Goal: Information Seeking & Learning: Find specific page/section

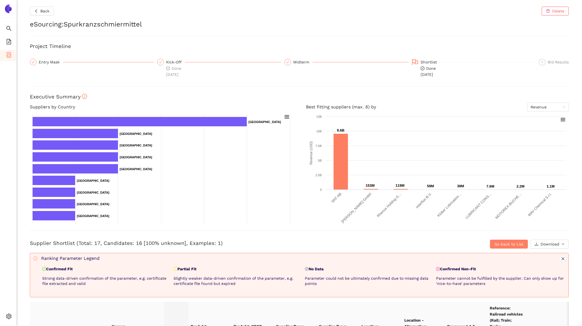
scroll to position [51, 0]
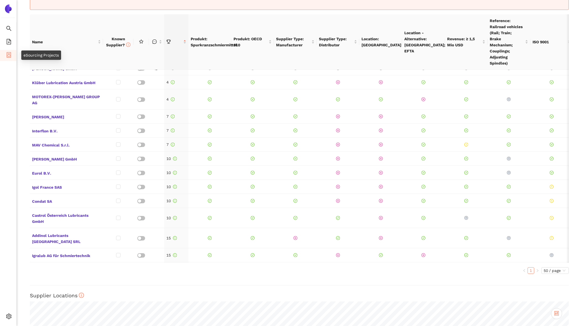
click at [10, 52] on icon "container" at bounding box center [9, 55] width 4 height 6
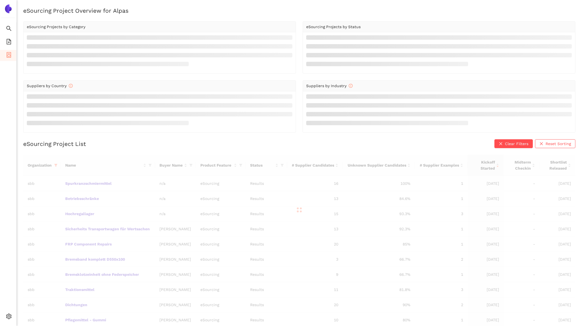
click at [54, 164] on div at bounding box center [299, 210] width 552 height 110
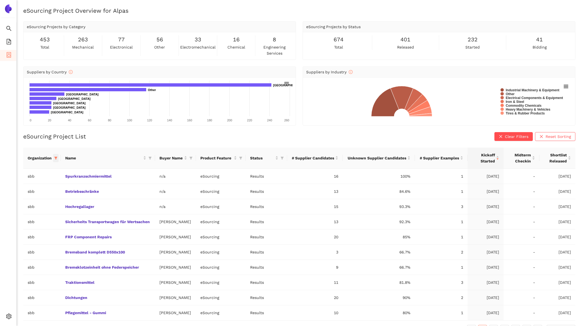
click at [54, 159] on icon "filter" at bounding box center [55, 158] width 3 height 3
click at [15, 253] on span "Reset" at bounding box center [13, 255] width 10 height 6
checkbox input "false"
click at [35, 171] on input "text" at bounding box center [36, 169] width 45 height 6
type input "sieme"
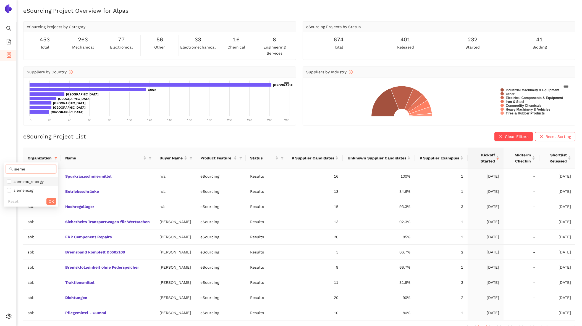
click at [33, 182] on span "siemens_energy" at bounding box center [27, 181] width 32 height 4
checkbox input "true"
click at [51, 200] on span "OK" at bounding box center [51, 202] width 5 height 6
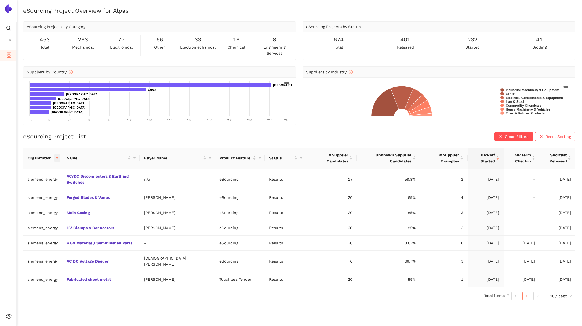
click at [58, 157] on icon "filter" at bounding box center [57, 158] width 3 height 3
click at [15, 254] on span "Reset" at bounding box center [15, 255] width 10 height 6
checkbox input "false"
click at [30, 244] on span "avl-list" at bounding box center [36, 244] width 55 height 6
click at [57, 253] on span "OK" at bounding box center [59, 255] width 5 height 6
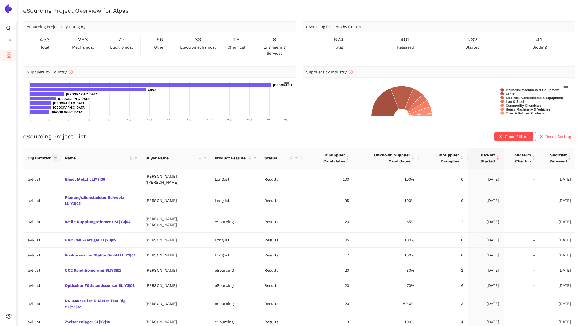
click at [56, 159] on icon "filter" at bounding box center [55, 158] width 3 height 3
click at [13, 255] on span "Reset" at bounding box center [13, 255] width 10 height 6
checkbox input "false"
click at [27, 170] on input "text" at bounding box center [36, 169] width 45 height 6
type input "sbb"
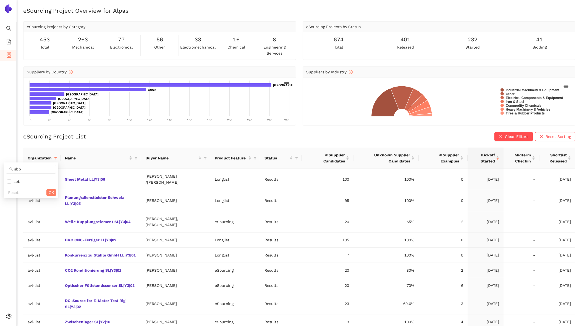
click at [27, 176] on ul "sbb" at bounding box center [31, 181] width 55 height 11
click at [27, 177] on li "sbb" at bounding box center [31, 181] width 55 height 9
checkbox input "true"
click at [45, 192] on div "Reset OK" at bounding box center [31, 192] width 55 height 11
click at [52, 193] on span "OK" at bounding box center [51, 193] width 5 height 6
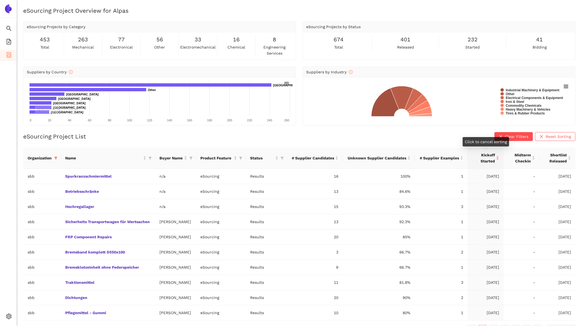
click at [499, 156] on div "Kickoff Started" at bounding box center [485, 158] width 27 height 12
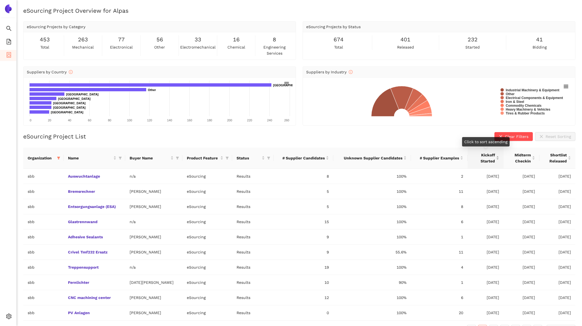
click at [499, 156] on div "Kickoff Started" at bounding box center [485, 158] width 27 height 12
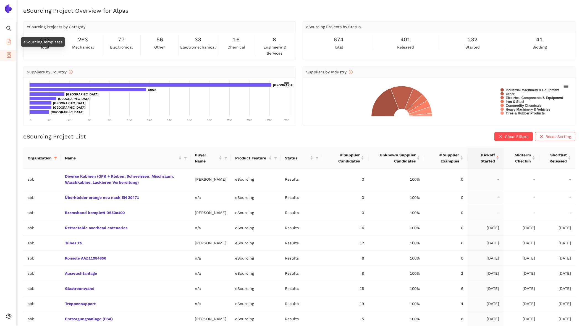
click at [6, 44] on icon "file-add" at bounding box center [9, 42] width 6 height 6
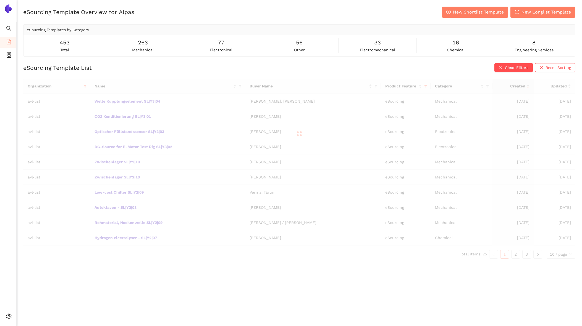
click at [86, 86] on div at bounding box center [299, 134] width 552 height 110
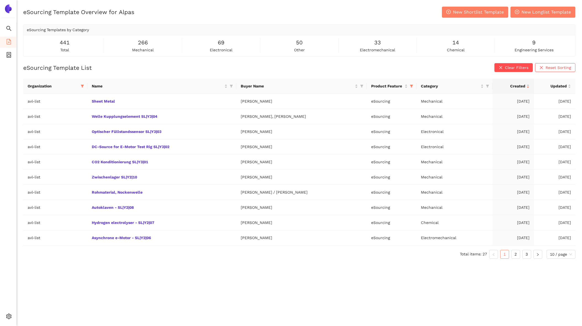
click at [85, 86] on span at bounding box center [83, 86] width 6 height 8
click at [36, 181] on span "Reset" at bounding box center [33, 183] width 10 height 6
checkbox input "false"
click at [50, 99] on input "text" at bounding box center [57, 97] width 47 height 6
type input "sbb"
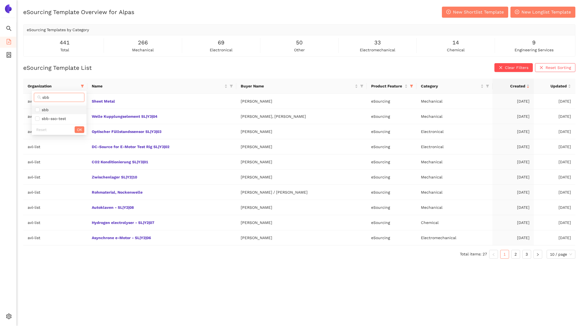
click at [52, 109] on span "sbb" at bounding box center [59, 110] width 48 height 6
checkbox input "true"
click at [80, 130] on span "OK" at bounding box center [79, 130] width 5 height 6
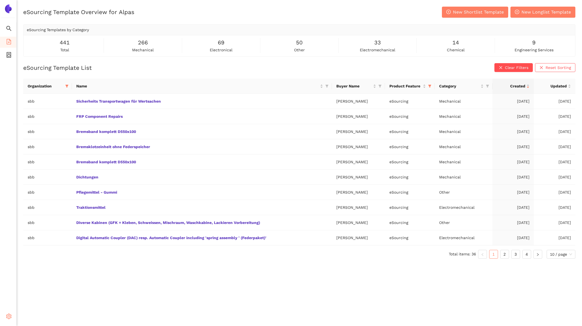
click at [10, 312] on span "setting" at bounding box center [9, 317] width 6 height 11
click at [44, 278] on span "Internal Area" at bounding box center [40, 277] width 25 height 4
click at [512, 83] on span "Created" at bounding box center [511, 86] width 28 height 6
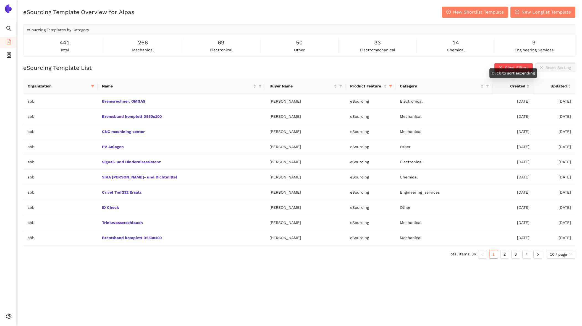
click at [512, 83] on span "Created" at bounding box center [511, 86] width 28 height 6
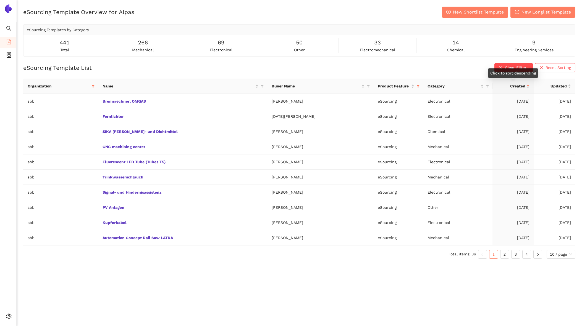
click at [512, 83] on span "Created" at bounding box center [511, 86] width 28 height 6
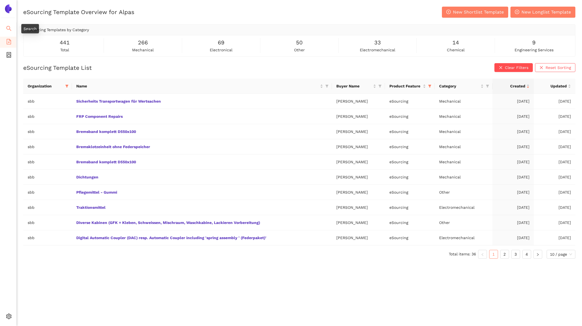
click at [9, 27] on icon "search" at bounding box center [8, 28] width 5 height 5
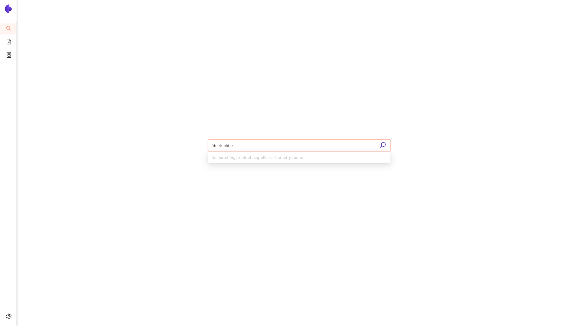
click at [231, 146] on input "überkleider" at bounding box center [299, 146] width 176 height 12
type input "überkleider"
click at [12, 56] on li "eSourcing Projects" at bounding box center [8, 55] width 16 height 11
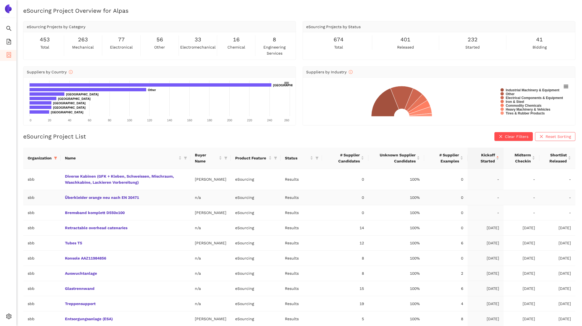
click at [183, 195] on td "Überkleider orange neu nach EN 20471" at bounding box center [125, 197] width 130 height 15
click at [28, 197] on td "sbb" at bounding box center [41, 197] width 37 height 15
drag, startPoint x: 28, startPoint y: 197, endPoint x: 492, endPoint y: 200, distance: 463.7
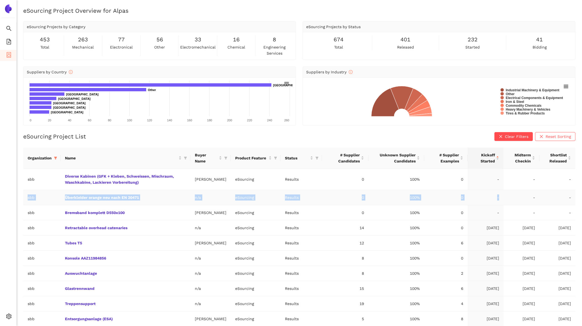
click at [492, 200] on tr "sbb Überkleider orange neu nach EN 20471 n/a eSourcing Results 0 100% 0 - - -" at bounding box center [299, 197] width 552 height 15
click at [5, 30] on li "Search" at bounding box center [8, 28] width 16 height 11
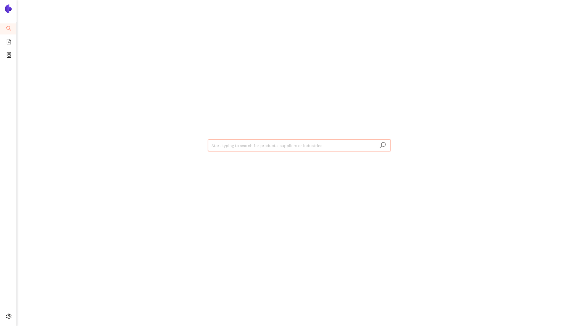
click at [251, 141] on input "search" at bounding box center [299, 146] width 176 height 12
click at [231, 146] on input "überkleider" at bounding box center [299, 146] width 176 height 12
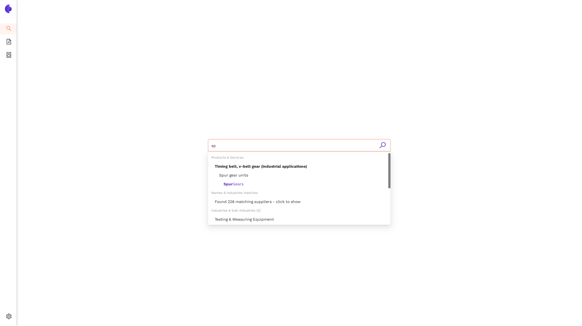
type input "s"
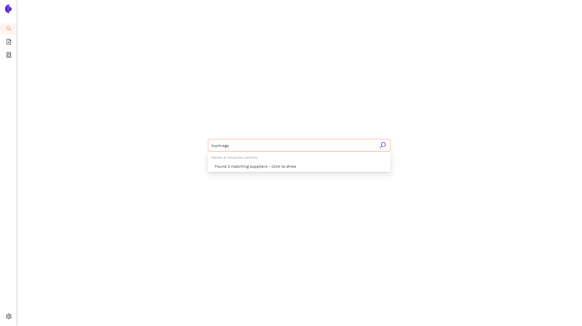
type input "hochregal"
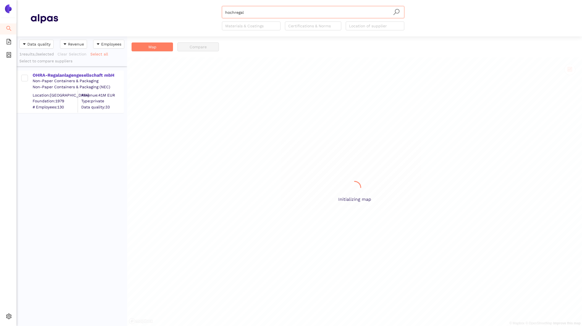
scroll to position [290, 110]
click at [260, 15] on input "hochregal" at bounding box center [313, 12] width 176 height 12
click at [11, 56] on icon "container" at bounding box center [9, 55] width 6 height 6
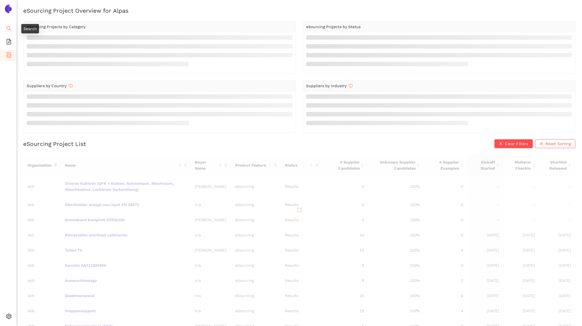
click at [8, 26] on icon "search" at bounding box center [9, 29] width 6 height 6
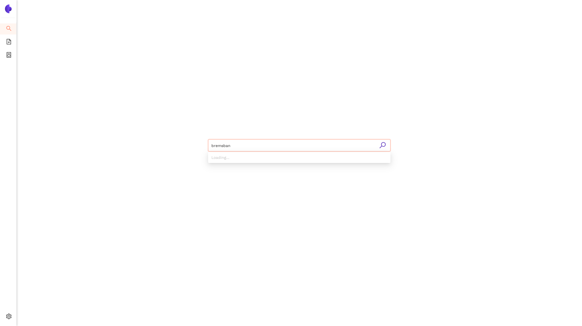
type input "bremsband"
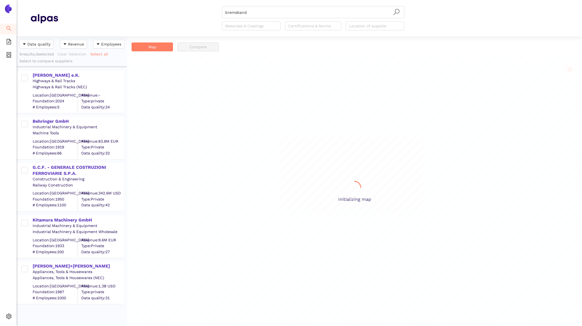
scroll to position [290, 110]
click at [373, 27] on div at bounding box center [372, 26] width 50 height 7
click at [329, 30] on header "bremsband Materials & Coatings Certifications & Norms Location of supplier" at bounding box center [299, 18] width 565 height 36
click at [311, 23] on div at bounding box center [310, 26] width 48 height 7
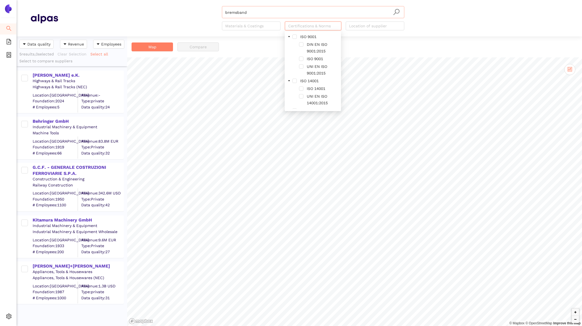
click at [285, 11] on input "bremsband" at bounding box center [313, 12] width 176 height 12
click at [187, 25] on div "Start typing to search for products, suppliers or industries Materials & Coatin…" at bounding box center [313, 18] width 510 height 24
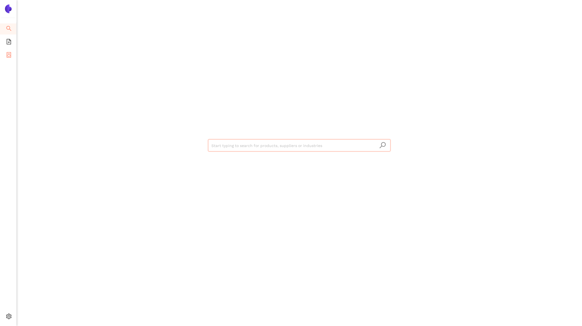
click at [9, 54] on icon "container" at bounding box center [9, 55] width 6 height 6
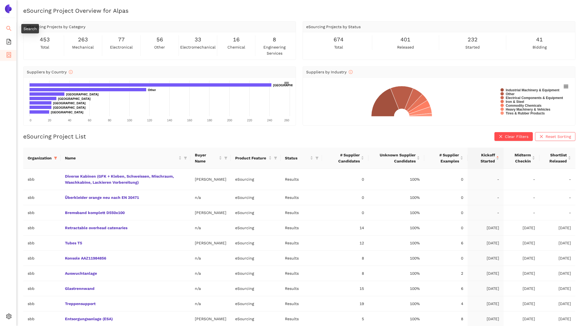
click at [8, 28] on icon "search" at bounding box center [9, 29] width 6 height 6
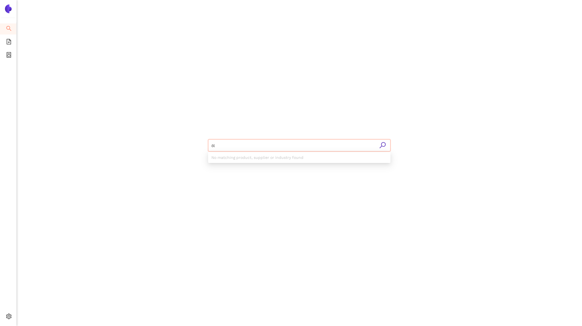
type input "ö"
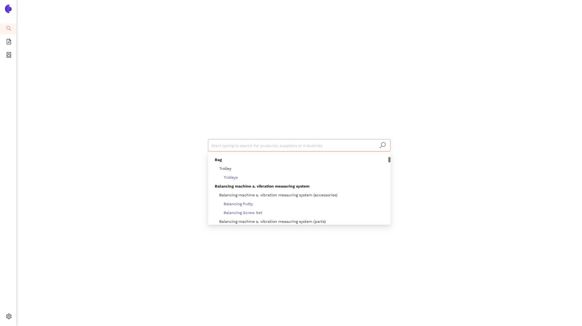
scroll to position [1142, 0]
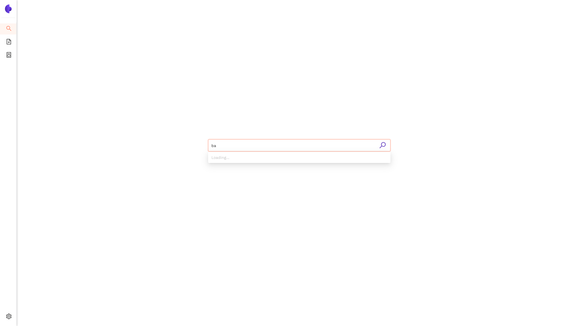
type input "bag"
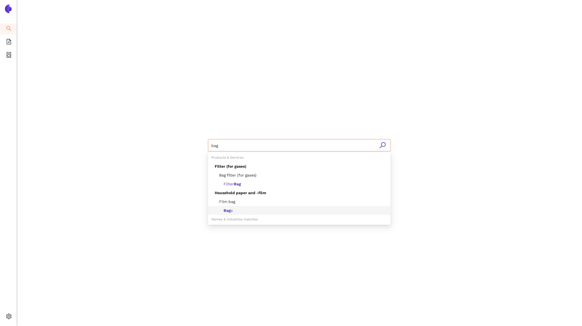
click at [241, 211] on div "Bag s" at bounding box center [301, 211] width 172 height 6
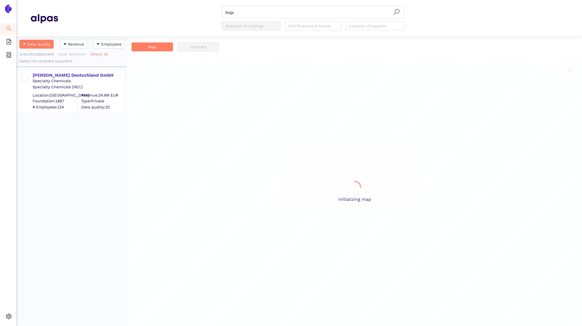
scroll to position [290, 110]
click at [255, 17] on input "Bags" at bounding box center [313, 12] width 176 height 12
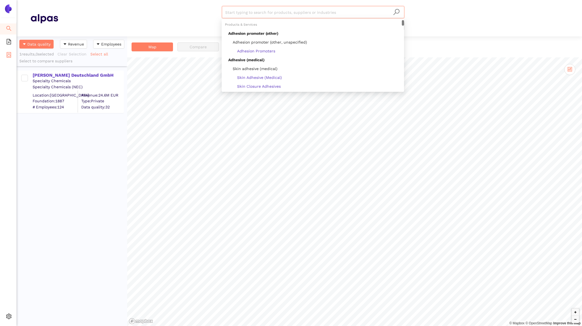
click at [9, 54] on icon "container" at bounding box center [9, 55] width 6 height 6
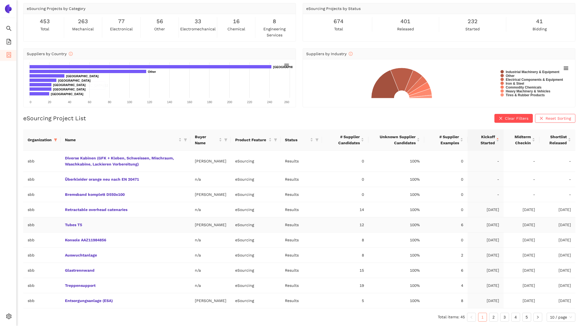
scroll to position [23, 0]
click at [493, 134] on span "Kickoff Started" at bounding box center [483, 140] width 23 height 12
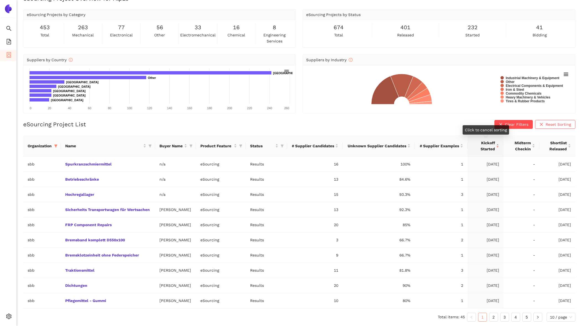
scroll to position [17, 0]
drag, startPoint x: 9, startPoint y: 33, endPoint x: 48, endPoint y: 24, distance: 40.3
click at [9, 33] on span "search" at bounding box center [9, 29] width 6 height 11
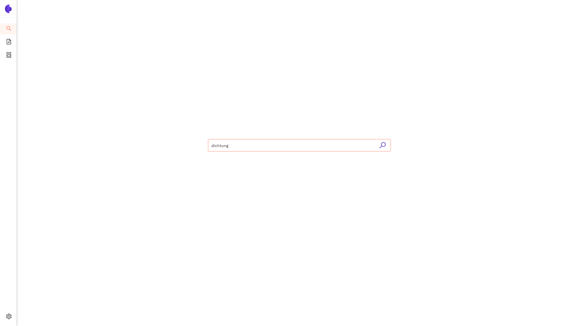
click at [228, 142] on input "dichtung" at bounding box center [299, 146] width 176 height 12
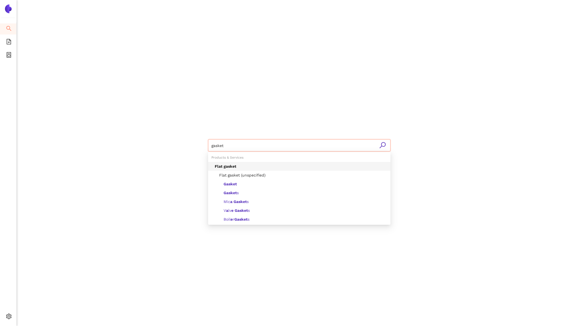
click at [227, 141] on input "gasket" at bounding box center [299, 146] width 176 height 12
type input "gasket"
